Goal: Task Accomplishment & Management: Use online tool/utility

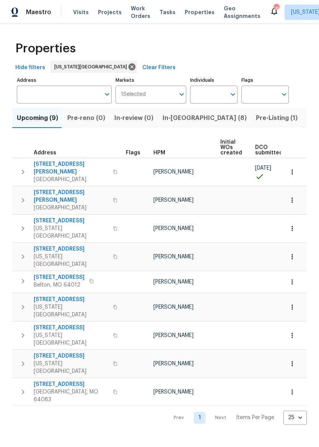
click at [174, 115] on span "In-[GEOGRAPHIC_DATA] (8)" at bounding box center [205, 118] width 84 height 11
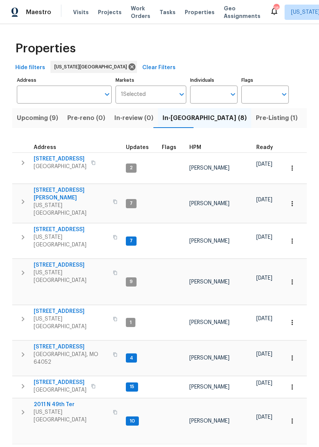
click at [15, 189] on button "button" at bounding box center [22, 202] width 15 height 31
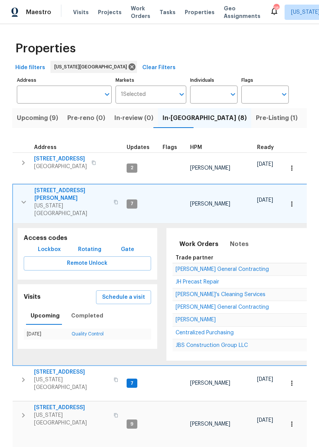
click at [86, 245] on span "Rotating" at bounding box center [89, 250] width 23 height 10
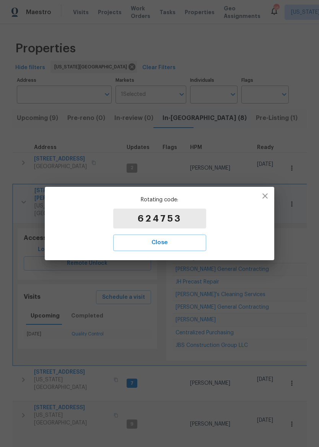
click at [180, 241] on span "Close" at bounding box center [160, 243] width 76 height 10
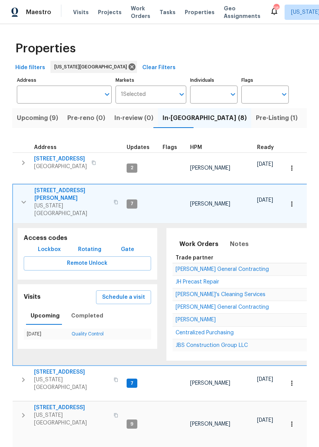
click at [68, 187] on span "8400 Holmes Rd" at bounding box center [71, 194] width 75 height 15
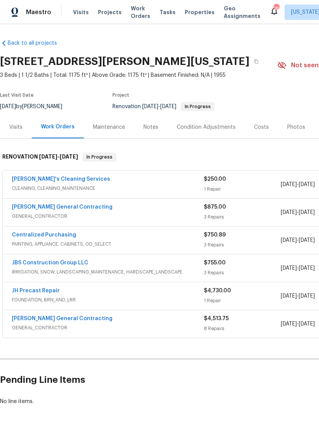
click at [164, 208] on div "Nicholson General Contracting" at bounding box center [108, 207] width 192 height 9
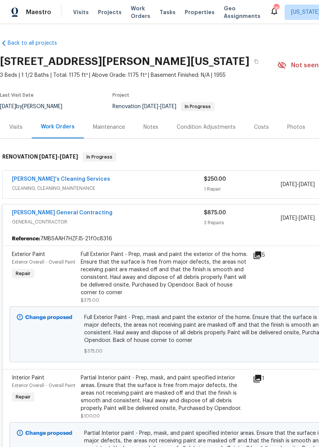
click at [176, 274] on div "Full Exterior Paint - Prep, mask and paint the exterior of the home. Ensure tha…" at bounding box center [164, 274] width 167 height 46
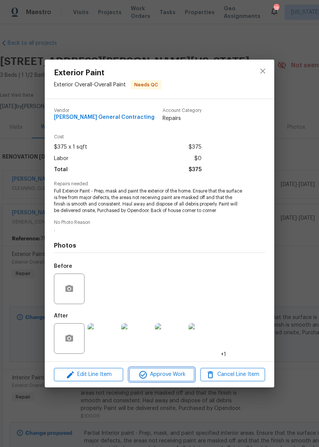
click at [170, 375] on span "Approve Work" at bounding box center [162, 375] width 60 height 10
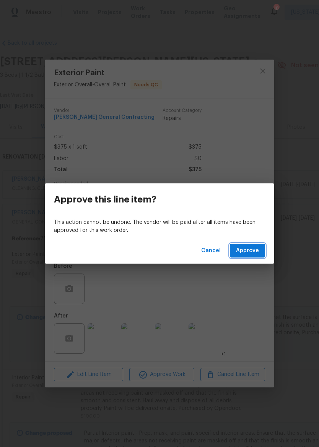
click at [246, 252] on span "Approve" at bounding box center [247, 251] width 23 height 10
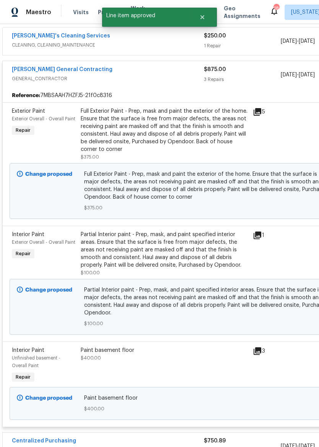
scroll to position [143, 0]
click at [190, 259] on div "Partial Interior paint - Prep, mask, and paint specified interior areas. Ensure…" at bounding box center [164, 250] width 167 height 38
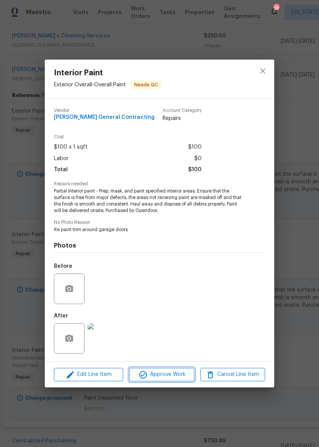
click at [170, 371] on span "Approve Work" at bounding box center [162, 375] width 60 height 10
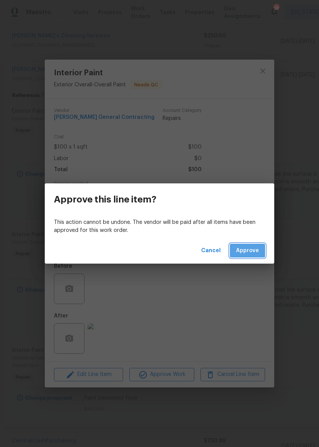
click at [246, 250] on span "Approve" at bounding box center [247, 251] width 23 height 10
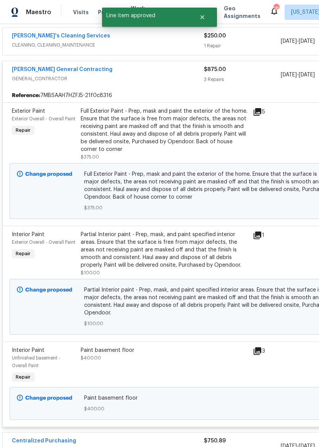
click at [184, 356] on div "Paint basement floor $400.00" at bounding box center [164, 366] width 172 height 43
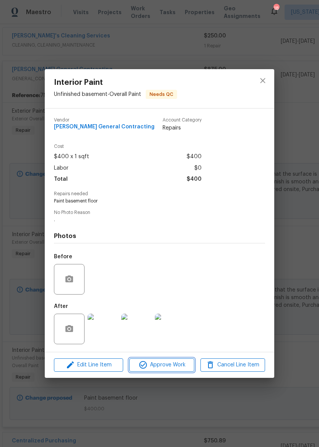
click at [157, 369] on span "Approve Work" at bounding box center [162, 366] width 60 height 10
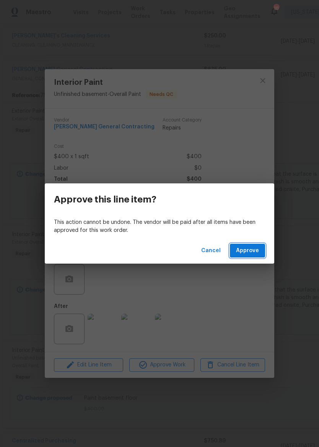
click at [249, 248] on span "Approve" at bounding box center [247, 251] width 23 height 10
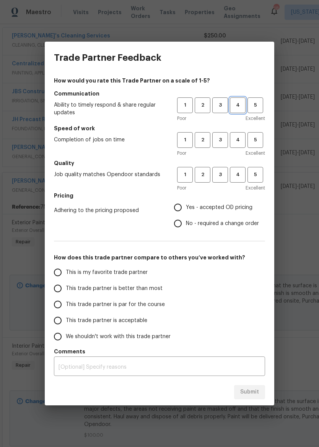
click at [244, 98] on button "4" at bounding box center [238, 106] width 16 height 16
click at [239, 145] on button "4" at bounding box center [238, 140] width 16 height 16
click at [239, 171] on span "4" at bounding box center [238, 175] width 14 height 9
click at [207, 206] on span "Yes - accepted OD pricing" at bounding box center [219, 208] width 67 height 8
click at [186, 206] on input "Yes - accepted OD pricing" at bounding box center [178, 208] width 16 height 16
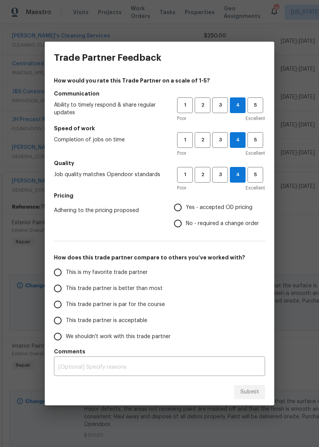
radio input "true"
click at [127, 291] on span "This trade partner is better than most" at bounding box center [114, 289] width 97 height 8
click at [66, 291] on input "This trade partner is better than most" at bounding box center [58, 289] width 16 height 16
click at [259, 392] on button "Submit" at bounding box center [249, 392] width 31 height 14
radio input "true"
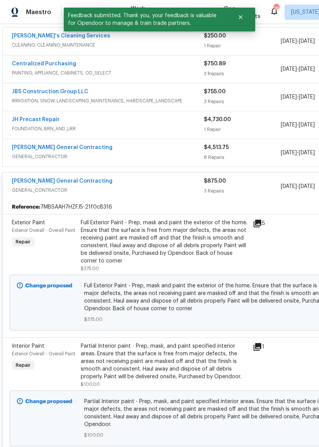
click at [163, 192] on span "GENERAL_CONTRACTOR" at bounding box center [108, 191] width 192 height 8
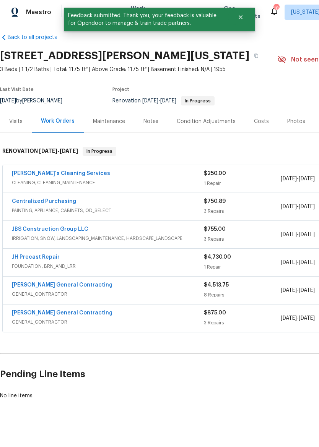
scroll to position [6, 0]
click at [169, 178] on div "Velo's Cleaning Services" at bounding box center [108, 174] width 192 height 9
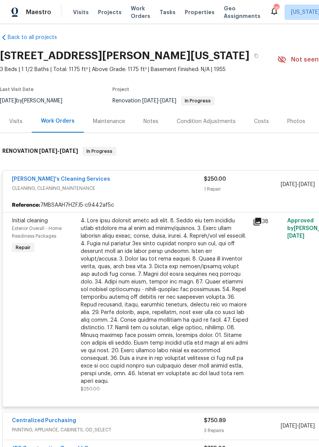
click at [179, 264] on div at bounding box center [164, 301] width 167 height 168
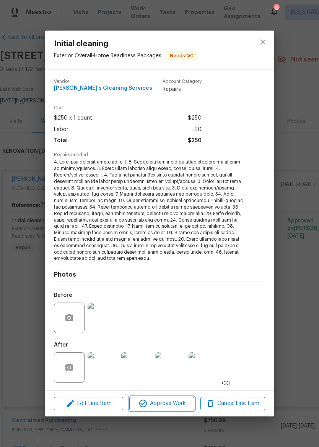
click at [171, 403] on span "Approve Work" at bounding box center [162, 404] width 60 height 10
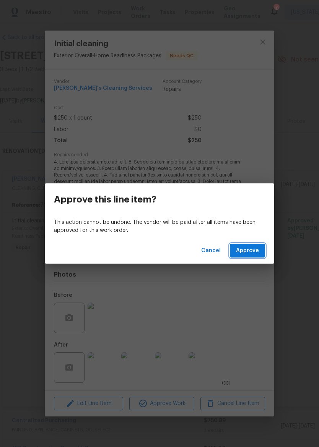
click at [258, 251] on span "Approve" at bounding box center [247, 251] width 23 height 10
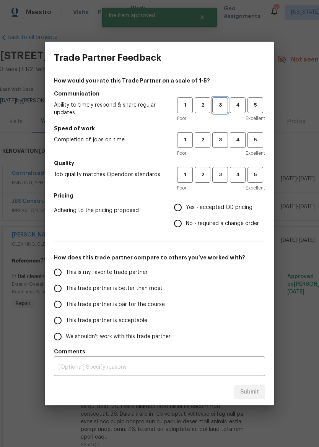
click at [222, 104] on span "3" at bounding box center [220, 105] width 14 height 9
click at [223, 141] on span "3" at bounding box center [220, 140] width 14 height 9
click at [240, 176] on span "4" at bounding box center [238, 175] width 14 height 9
click at [212, 221] on span "No - required a change order" at bounding box center [222, 224] width 73 height 8
click at [186, 221] on input "No - required a change order" at bounding box center [178, 224] width 16 height 16
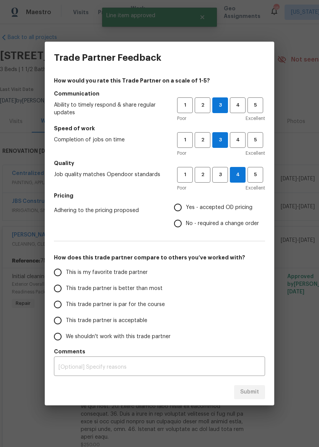
radio input "true"
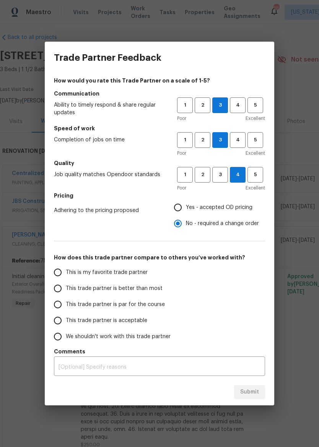
click at [153, 291] on span "This trade partner is better than most" at bounding box center [114, 289] width 97 height 8
click at [66, 291] on input "This trade partner is better than most" at bounding box center [58, 289] width 16 height 16
click at [248, 393] on span "Submit" at bounding box center [249, 393] width 19 height 10
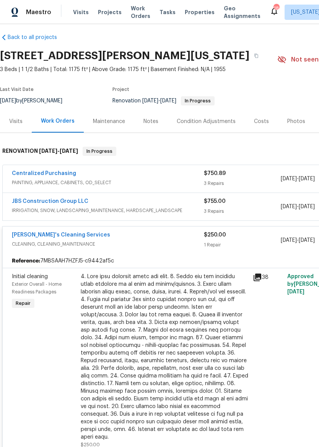
radio input "true"
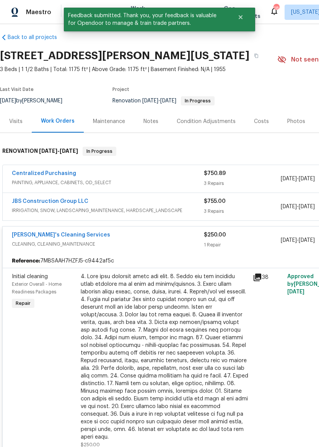
click at [190, 249] on div "Velo's Cleaning Services CLEANING, CLEANING_MAINTENANCE" at bounding box center [108, 240] width 192 height 18
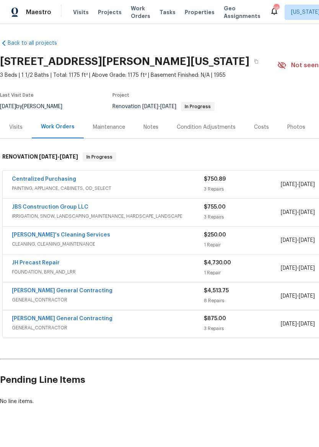
scroll to position [0, 0]
click at [37, 14] on span "Maestro" at bounding box center [38, 12] width 25 height 8
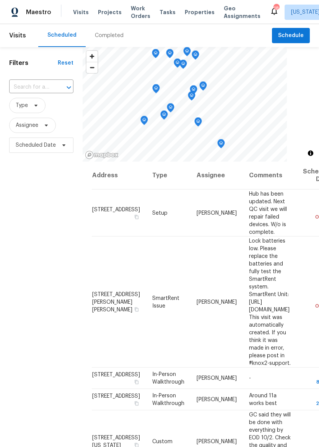
click at [189, 11] on span "Properties" at bounding box center [200, 12] width 30 height 8
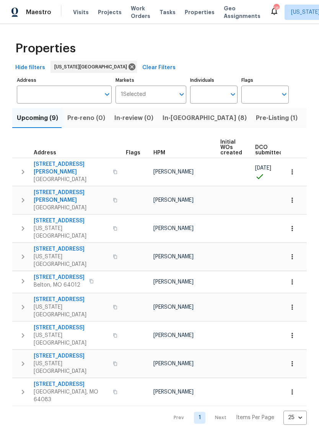
click at [63, 217] on span "[STREET_ADDRESS]" at bounding box center [71, 221] width 75 height 8
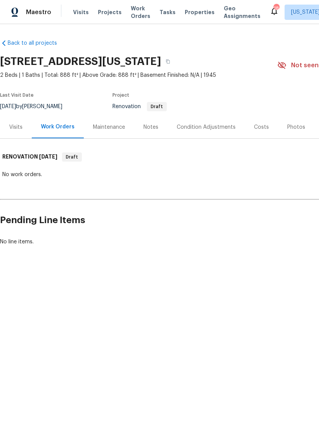
click at [16, 126] on div "Visits" at bounding box center [15, 128] width 13 height 8
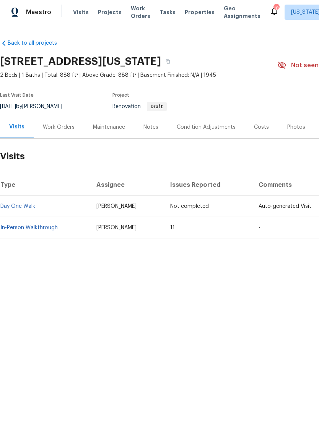
click at [37, 230] on link "In-Person Walkthrough" at bounding box center [28, 227] width 57 height 5
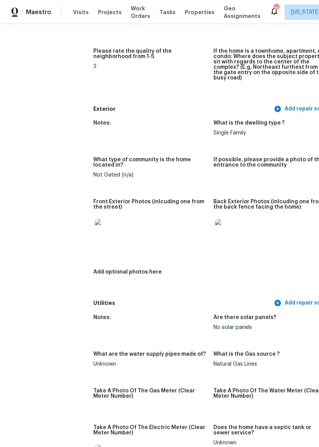
scroll to position [250, 3]
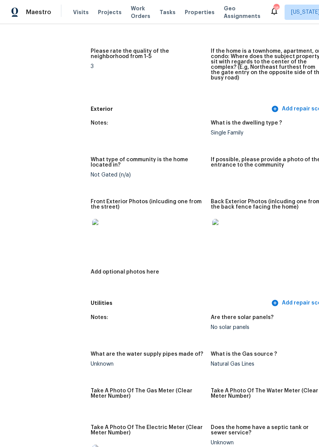
click at [92, 227] on img at bounding box center [104, 231] width 24 height 24
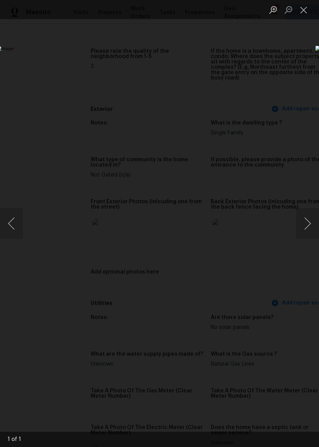
click at [310, 4] on button "Close lightbox" at bounding box center [303, 9] width 15 height 13
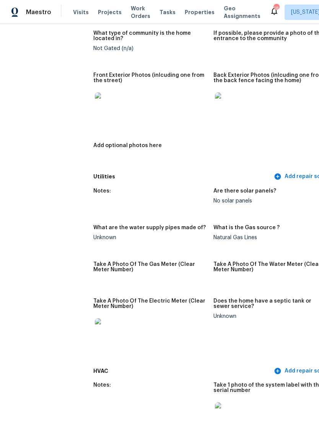
scroll to position [324, 0]
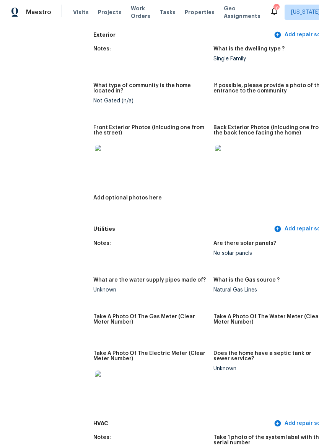
click at [48, 5] on div "Maestro" at bounding box center [25, 12] width 51 height 15
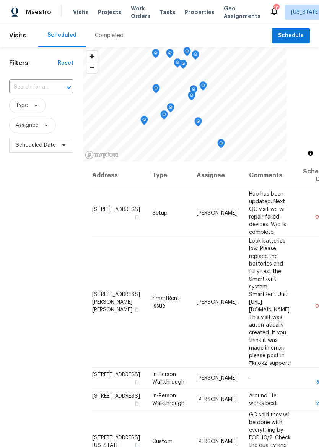
click at [23, 13] on div "Maestro" at bounding box center [25, 12] width 51 height 15
